Goal: Answer question/provide support

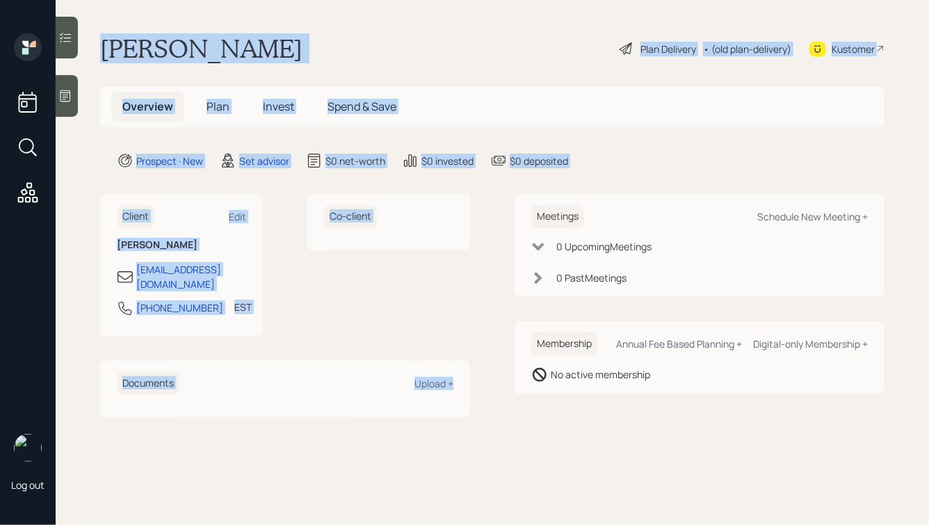
drag, startPoint x: 103, startPoint y: 44, endPoint x: 480, endPoint y: 396, distance: 515.8
click at [480, 396] on main "Dennis Lawson Plan Delivery • (old plan-delivery) Kustomer Overview Plan Invest…" at bounding box center [493, 262] width 874 height 525
click at [480, 396] on div "Client Edit Dennis Lawson dlawson973@netscape.net 201-414-7166 EST Currently 3:…" at bounding box center [492, 305] width 785 height 223
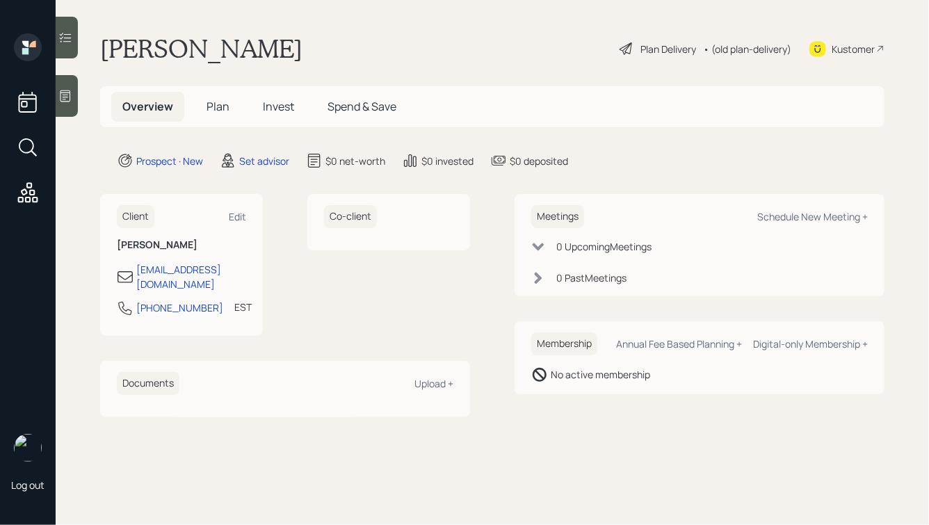
click at [66, 89] on icon at bounding box center [65, 96] width 14 height 14
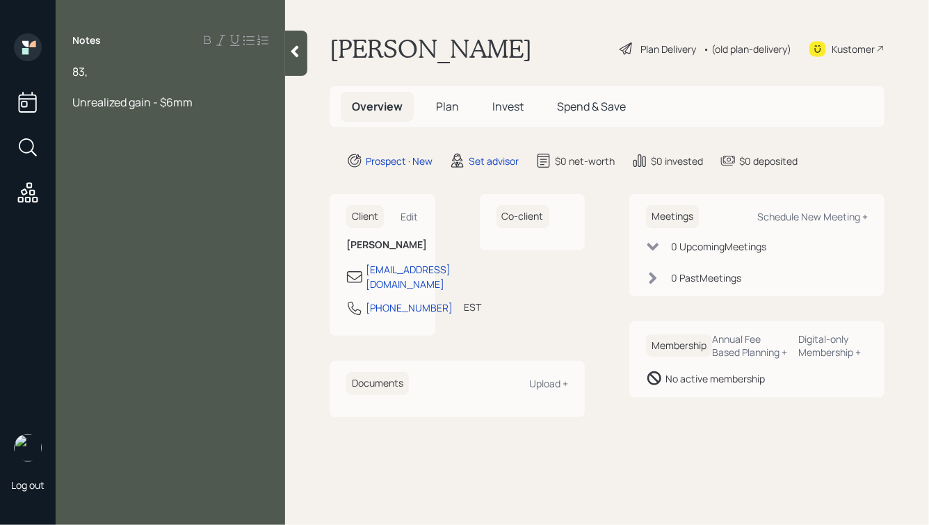
click at [125, 87] on div at bounding box center [170, 86] width 196 height 15
click at [210, 145] on div "Unrealized gain - $6mm" at bounding box center [170, 148] width 196 height 15
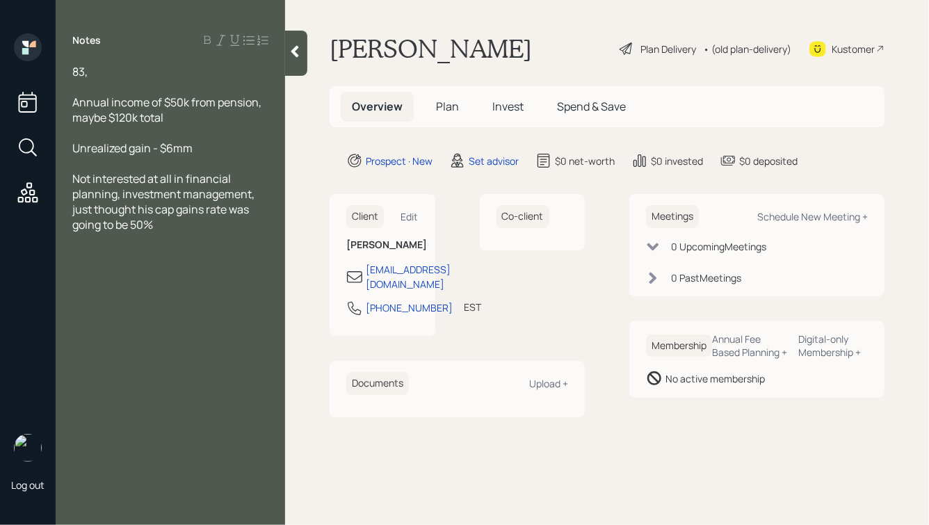
click at [293, 56] on icon at bounding box center [295, 52] width 14 height 14
